Goal: Check status: Check status

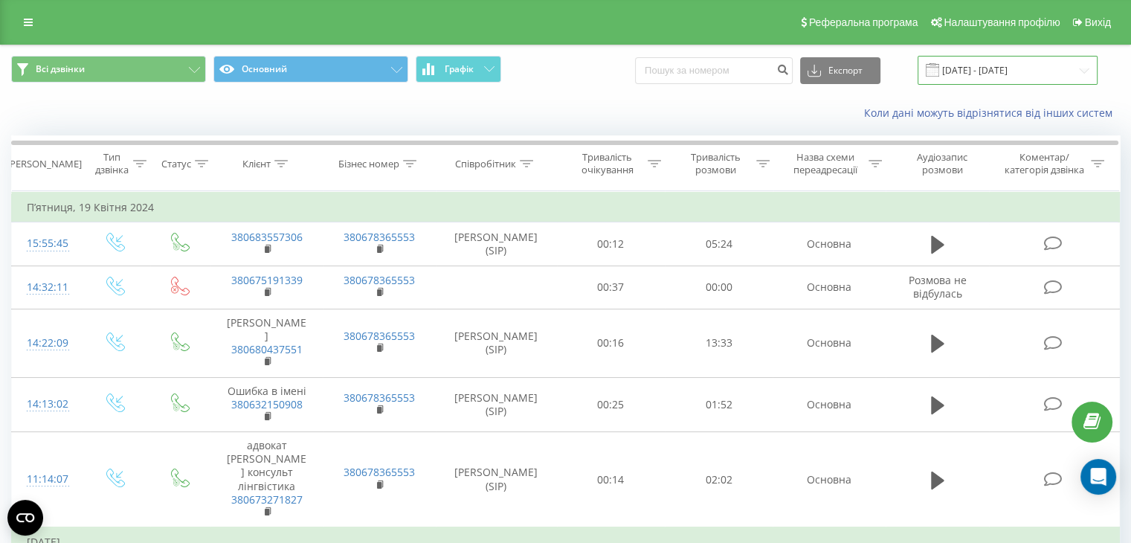
click at [987, 72] on input "19.03.2024 - 19.04.2024" at bounding box center [1007, 70] width 180 height 29
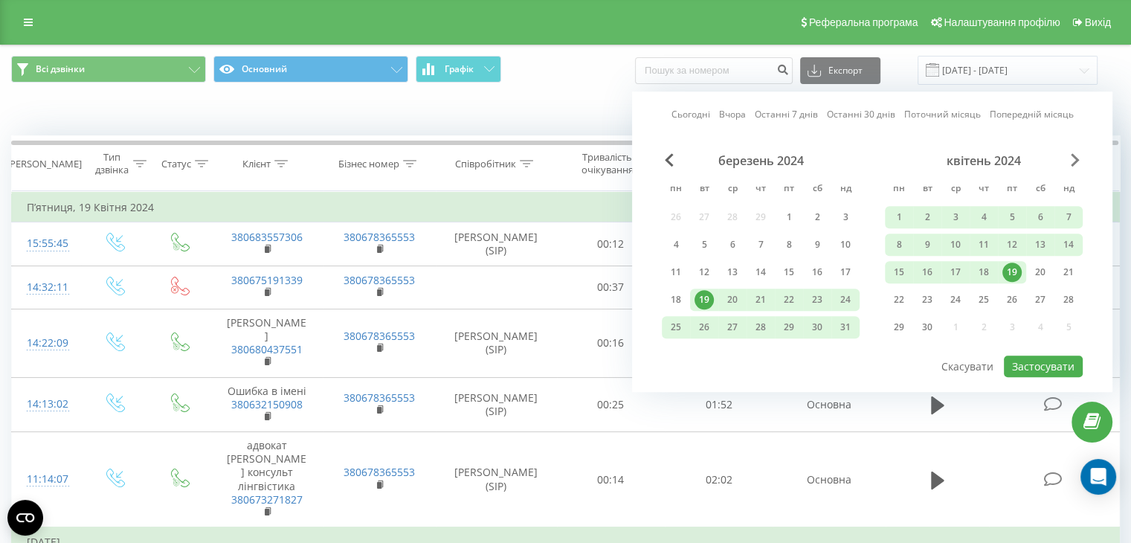
click at [1075, 153] on span "Next Month" at bounding box center [1075, 159] width 9 height 13
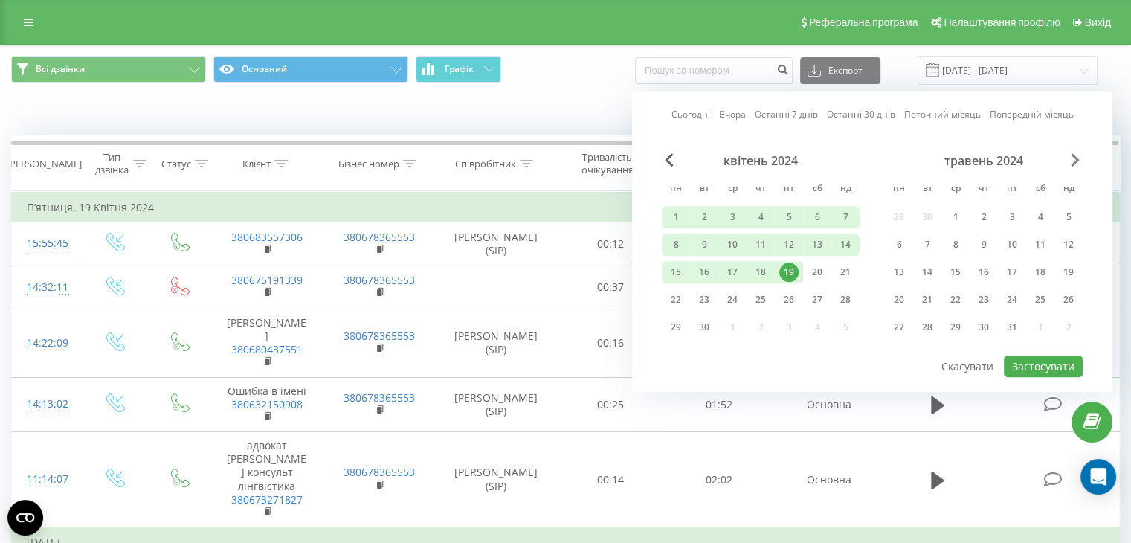
click at [1075, 153] on span "Next Month" at bounding box center [1075, 159] width 9 height 13
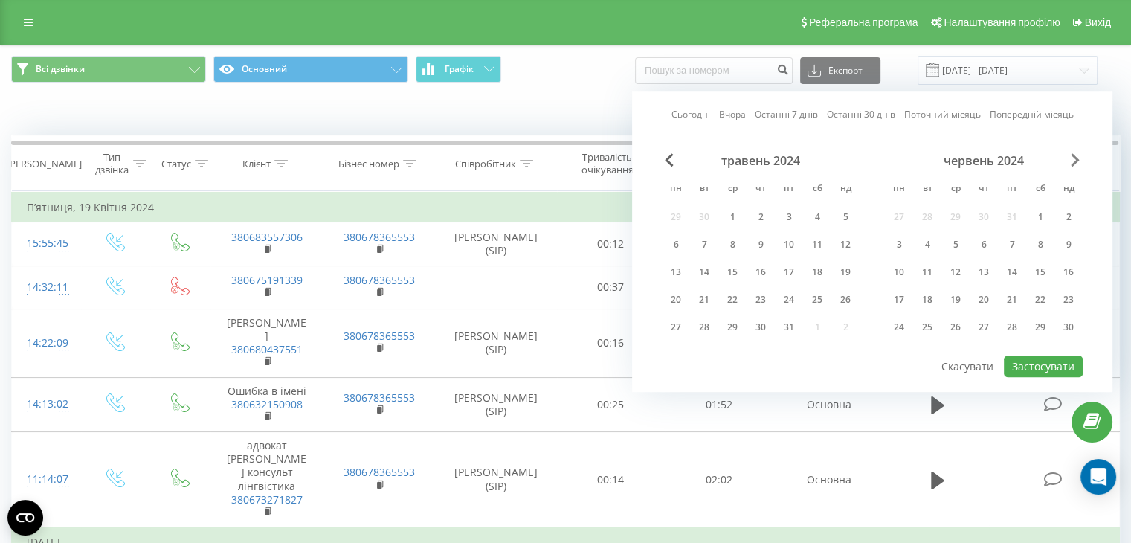
click at [1075, 153] on span "Next Month" at bounding box center [1075, 159] width 9 height 13
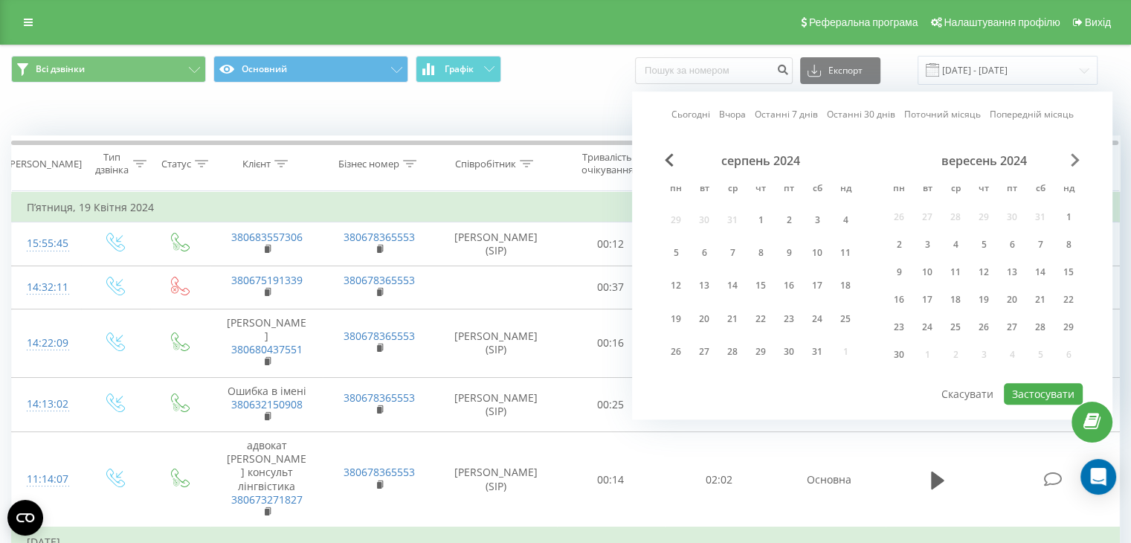
click at [1075, 153] on span "Next Month" at bounding box center [1075, 159] width 9 height 13
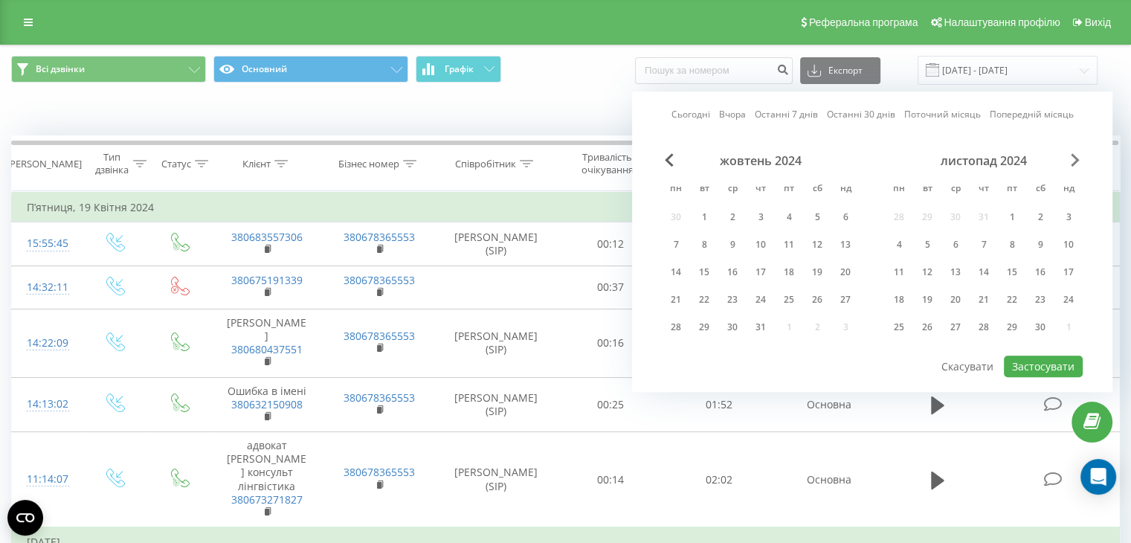
click at [1075, 153] on span "Next Month" at bounding box center [1075, 159] width 9 height 13
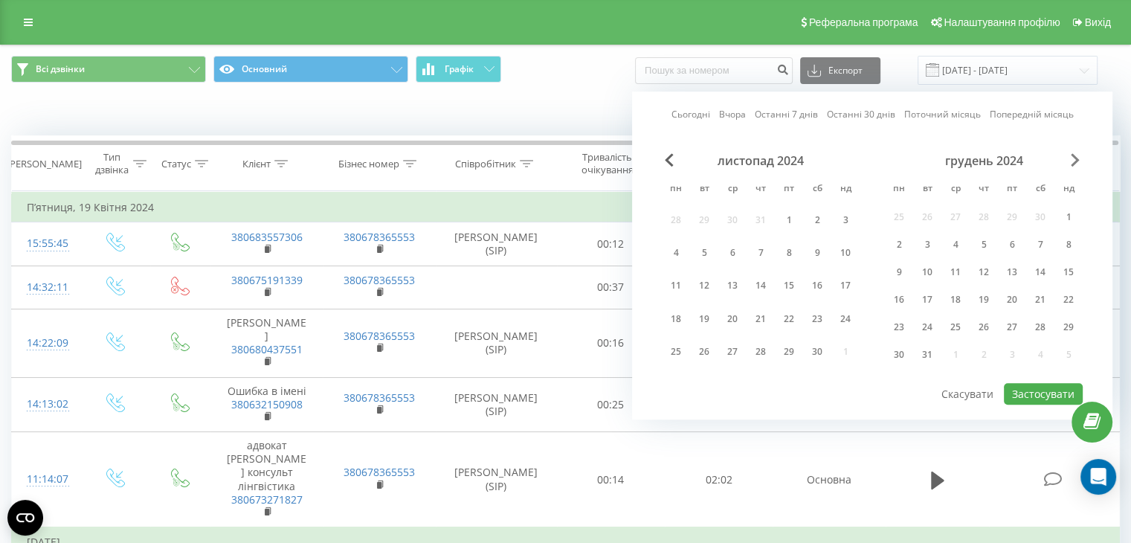
click at [1075, 153] on span "Next Month" at bounding box center [1075, 159] width 9 height 13
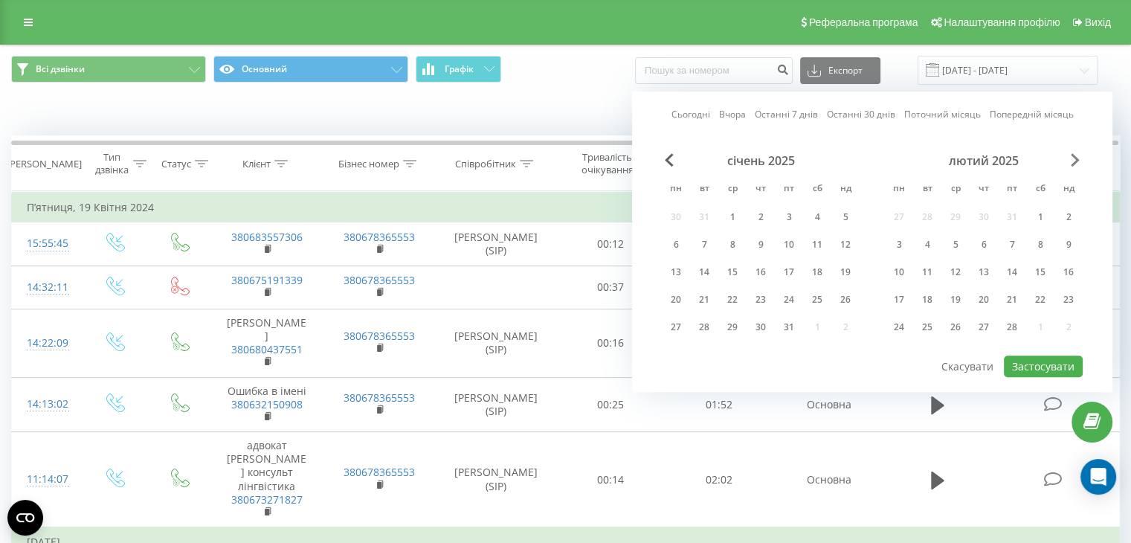
click at [1075, 153] on span "Next Month" at bounding box center [1075, 159] width 9 height 13
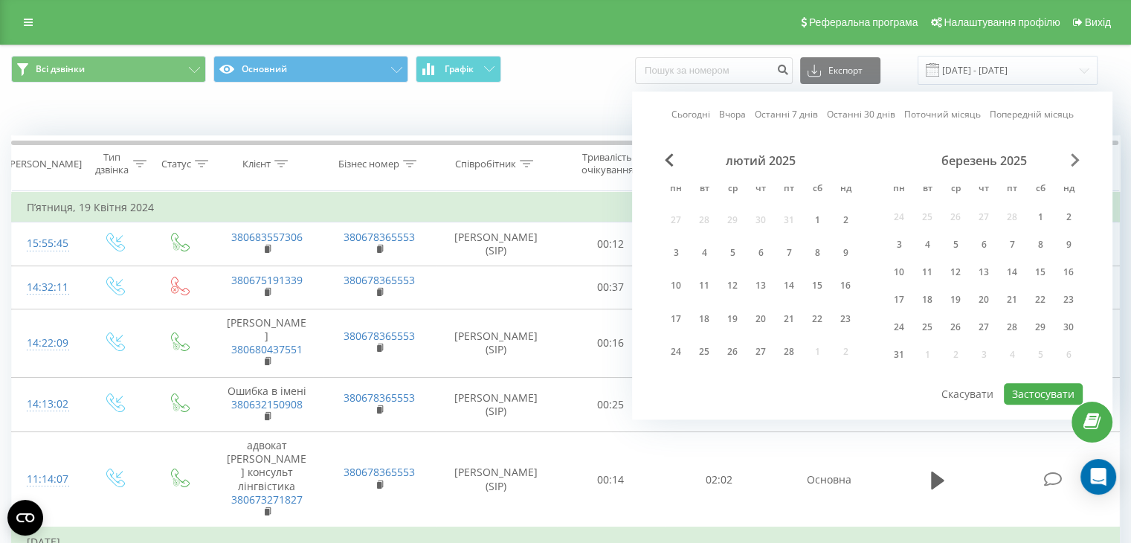
click at [1075, 153] on span "Next Month" at bounding box center [1075, 159] width 9 height 13
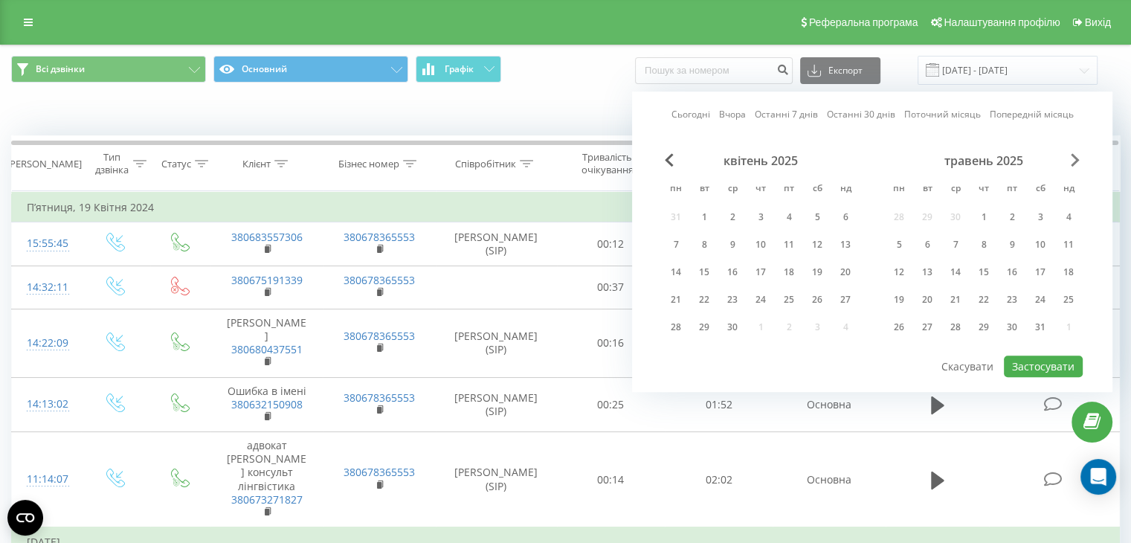
click at [1075, 153] on span "Next Month" at bounding box center [1075, 159] width 9 height 13
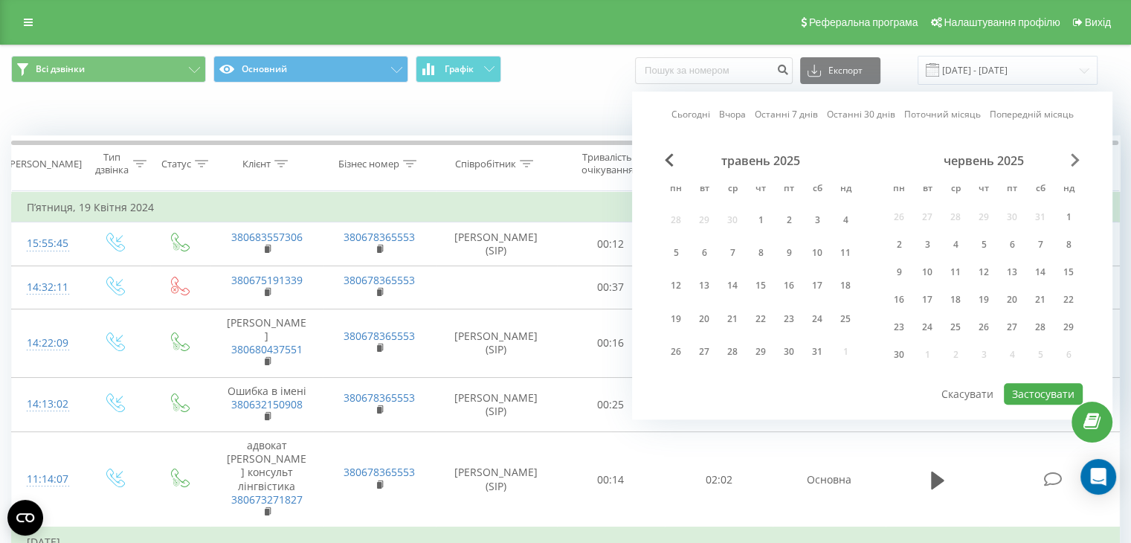
click at [1075, 153] on span "Next Month" at bounding box center [1075, 159] width 9 height 13
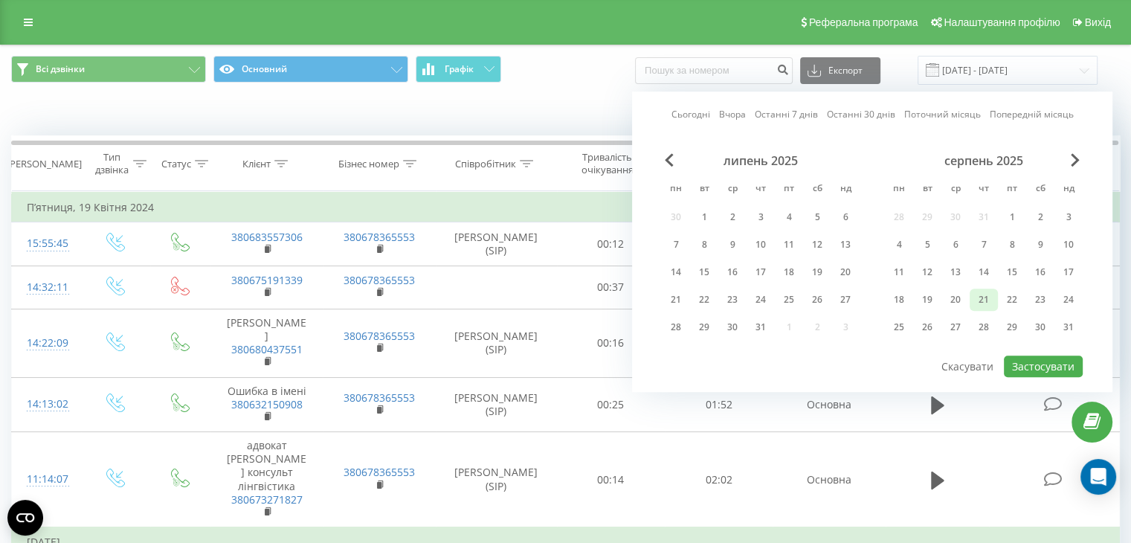
drag, startPoint x: 978, startPoint y: 297, endPoint x: 986, endPoint y: 299, distance: 7.6
click at [978, 297] on div "21" at bounding box center [983, 299] width 19 height 19
click at [1042, 359] on button "Застосувати" at bounding box center [1043, 366] width 79 height 22
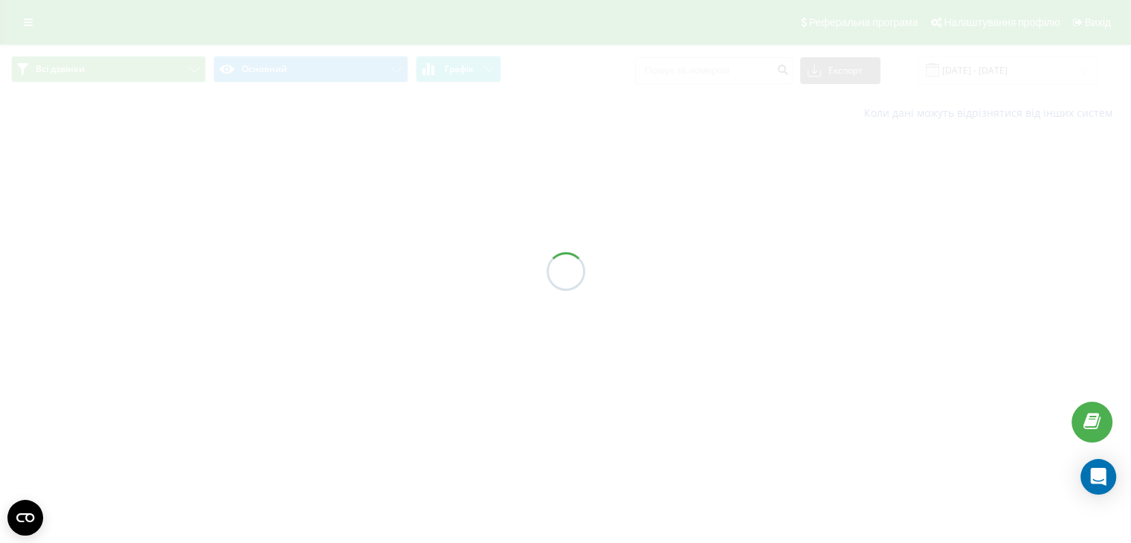
type input "[DATE] - [DATE]"
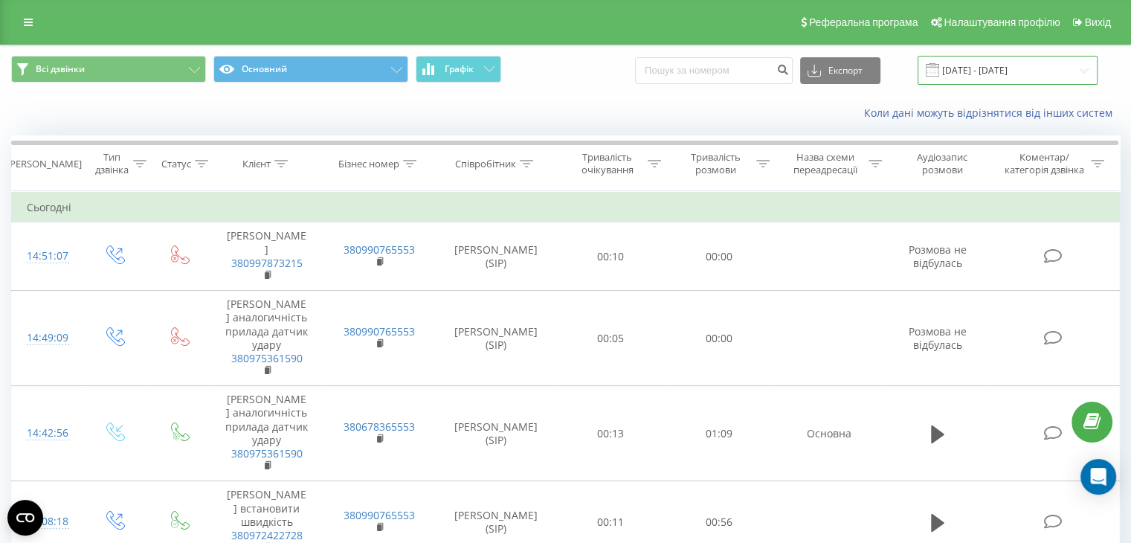
click at [1007, 65] on input "[DATE] - [DATE]" at bounding box center [1007, 70] width 180 height 29
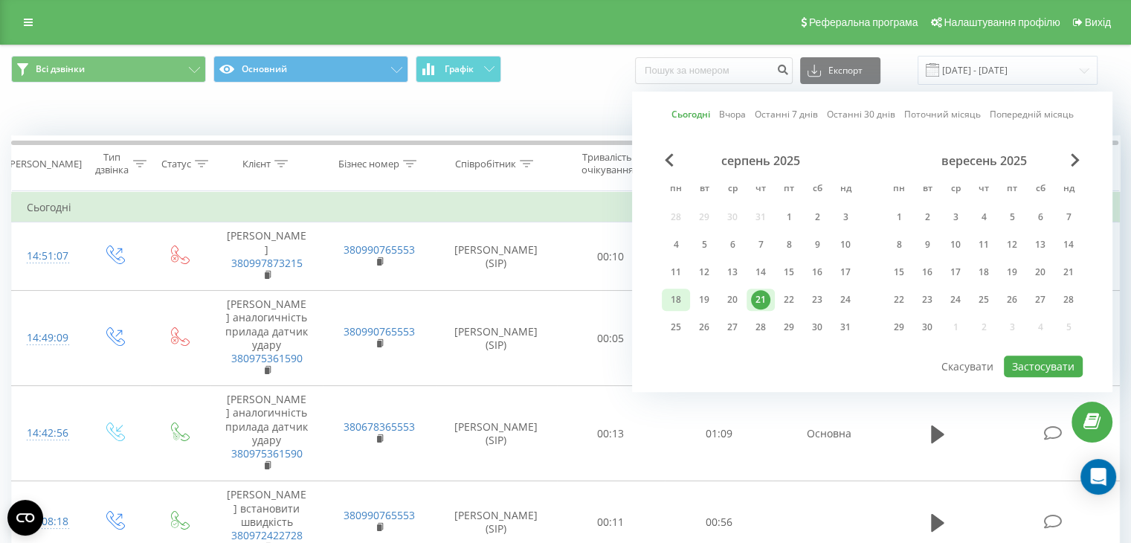
click at [674, 298] on div "18" at bounding box center [675, 299] width 19 height 19
click at [1068, 361] on button "Застосувати" at bounding box center [1043, 366] width 79 height 22
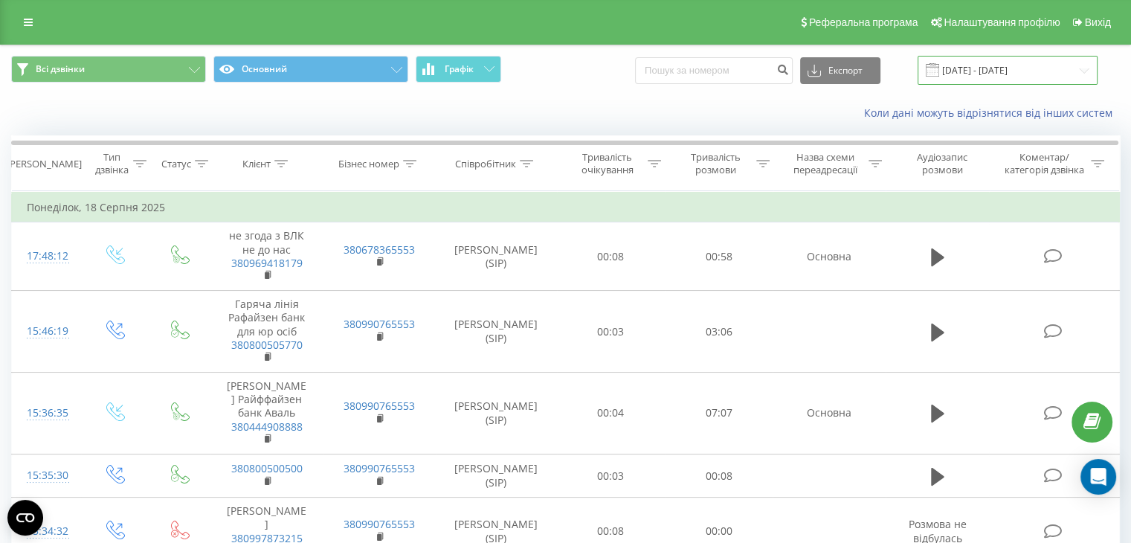
click at [981, 62] on input "[DATE] - [DATE]" at bounding box center [1007, 70] width 180 height 29
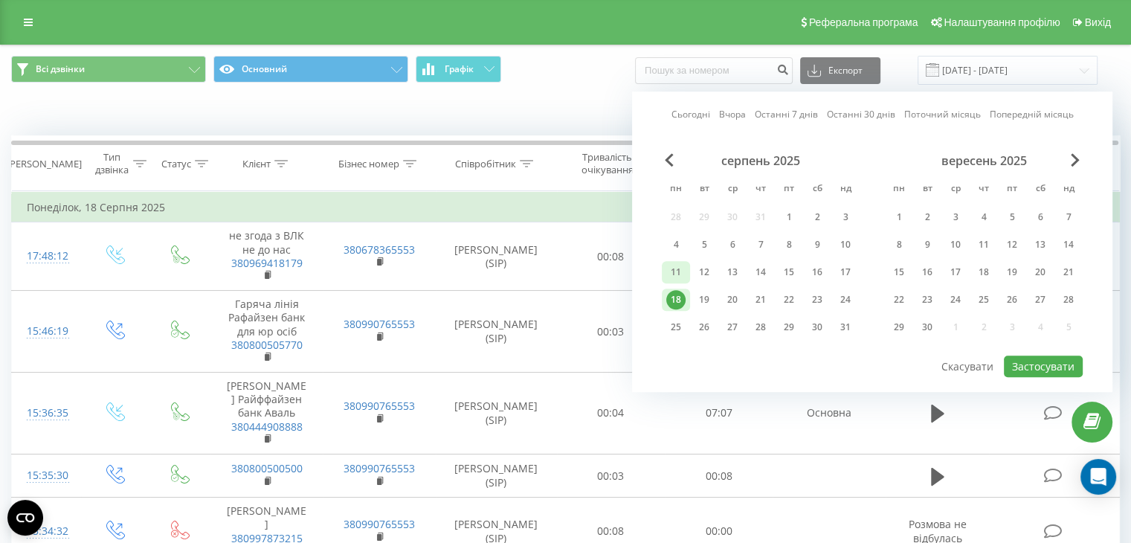
click at [681, 270] on div "11" at bounding box center [675, 271] width 19 height 19
click at [1022, 365] on button "Застосувати" at bounding box center [1043, 366] width 79 height 22
type input "[DATE] - [DATE]"
